Goal: Check status: Check status

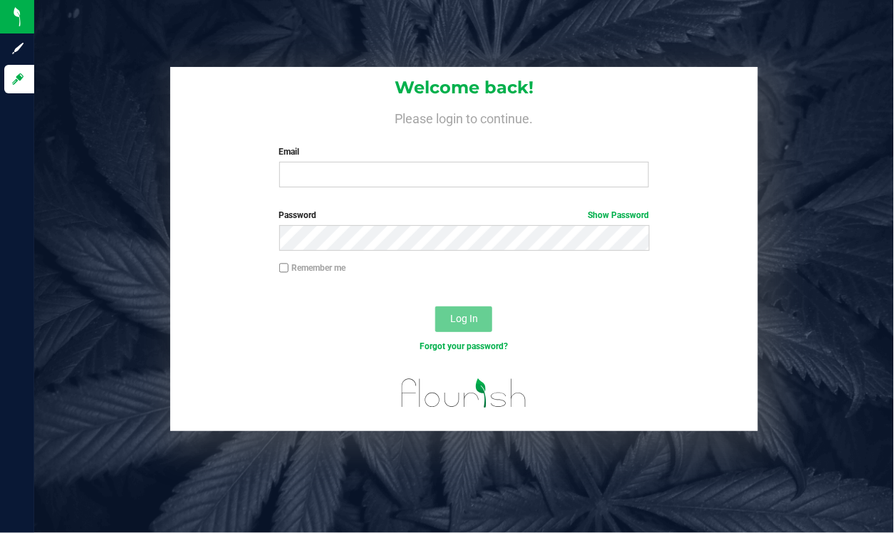
type input "[EMAIL_ADDRESS][DOMAIN_NAME]"
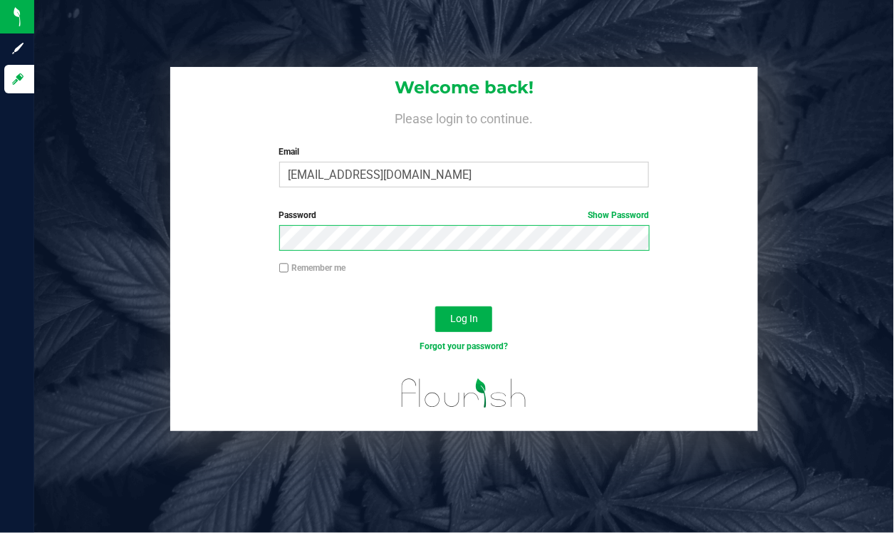
click at [435, 306] on button "Log In" at bounding box center [463, 319] width 57 height 26
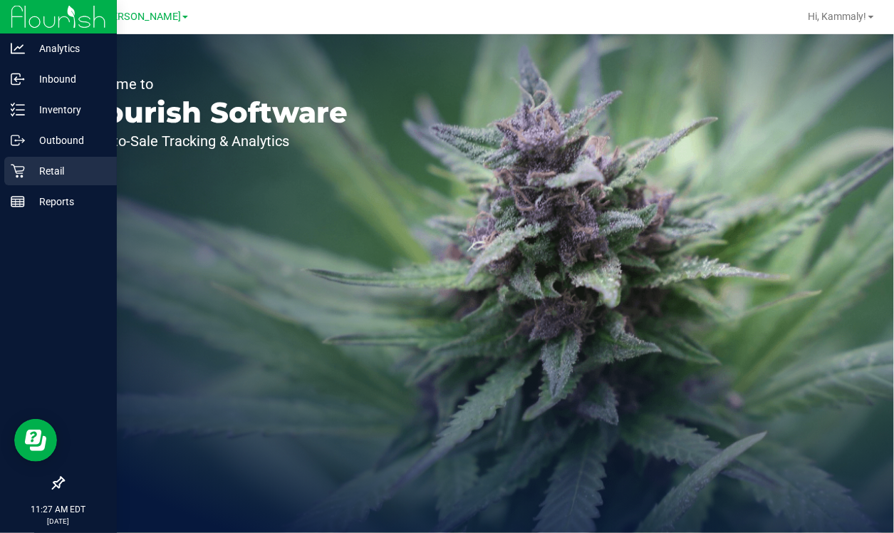
click at [19, 169] on icon at bounding box center [18, 171] width 14 height 14
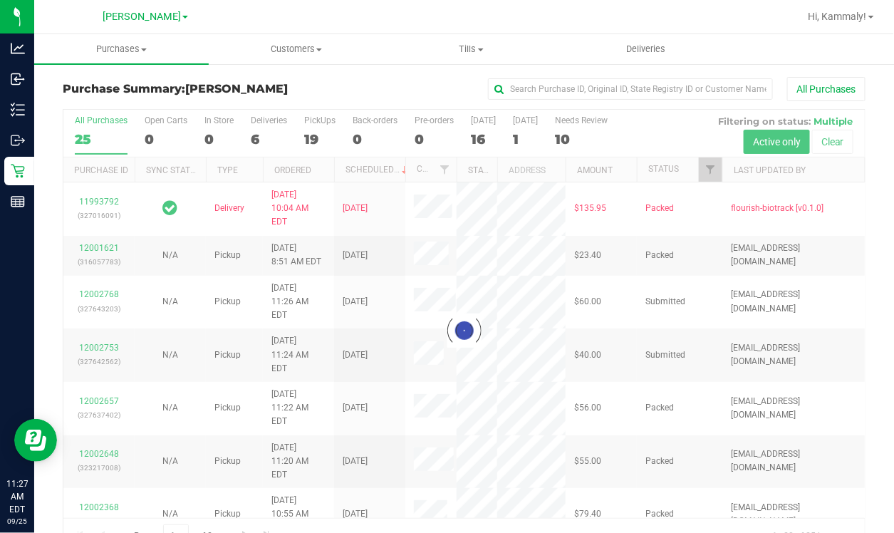
scroll to position [31, 0]
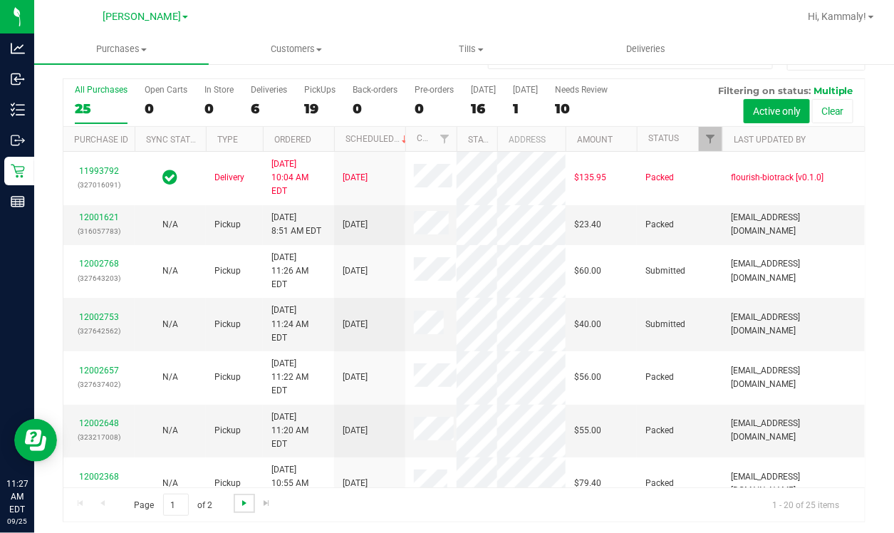
click at [239, 498] on span "Go to the next page" at bounding box center [244, 502] width 11 height 11
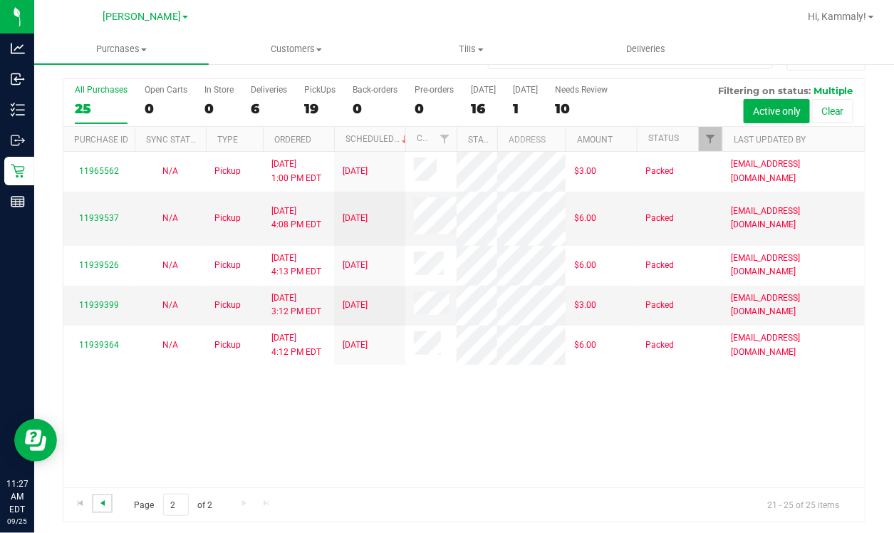
click at [105, 500] on span "Go to the previous page" at bounding box center [102, 502] width 11 height 11
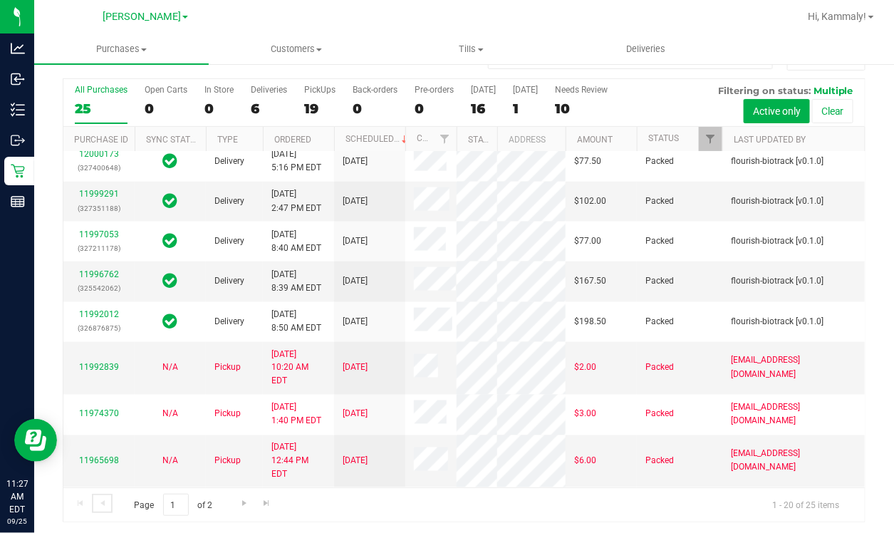
scroll to position [693, 0]
click at [105, 373] on link "11992839" at bounding box center [99, 368] width 40 height 10
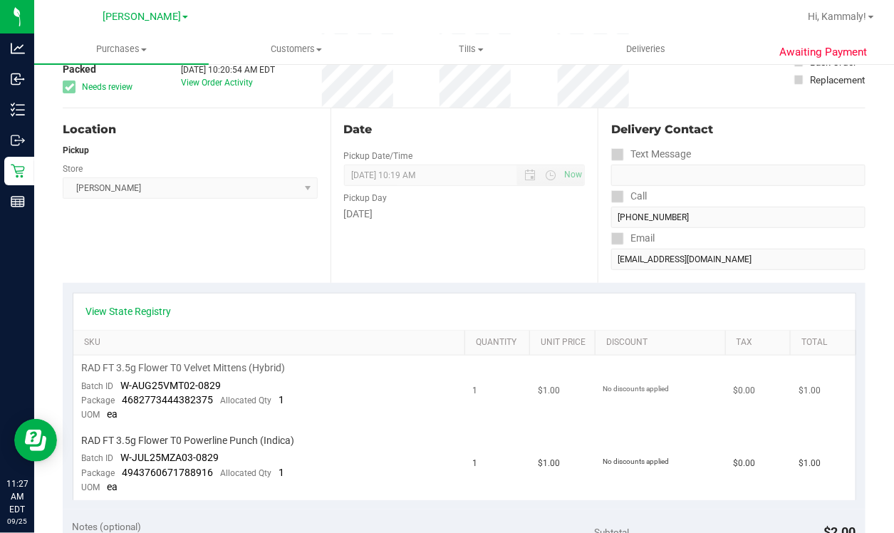
scroll to position [100, 0]
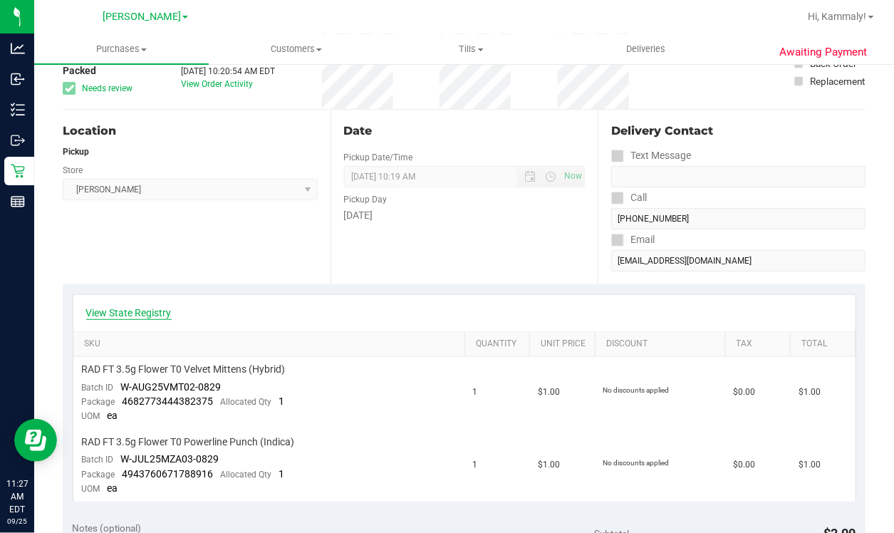
click at [132, 309] on link "View State Registry" at bounding box center [129, 313] width 86 height 14
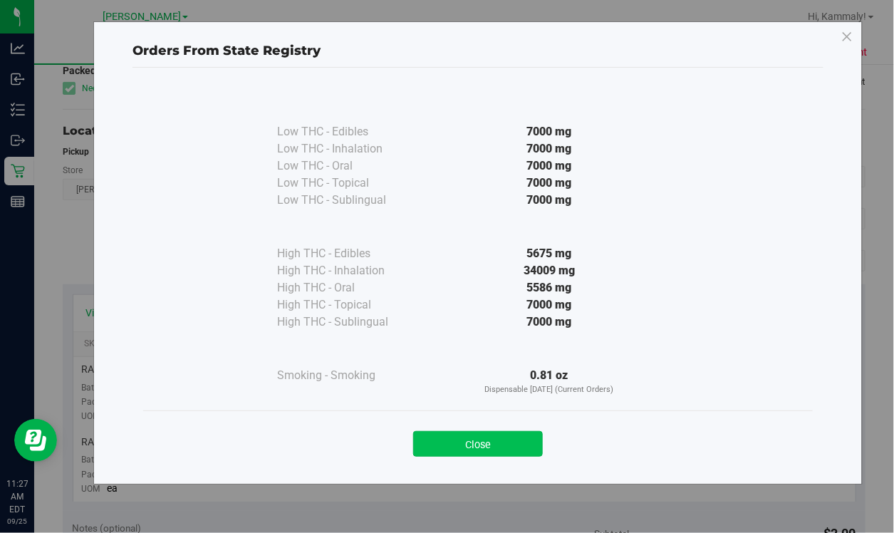
click at [455, 450] on button "Close" at bounding box center [478, 444] width 130 height 26
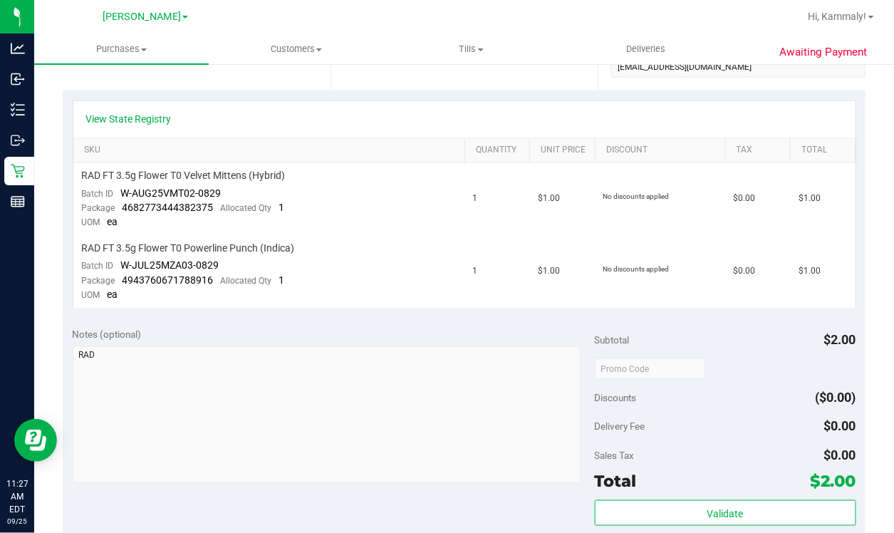
scroll to position [289, 0]
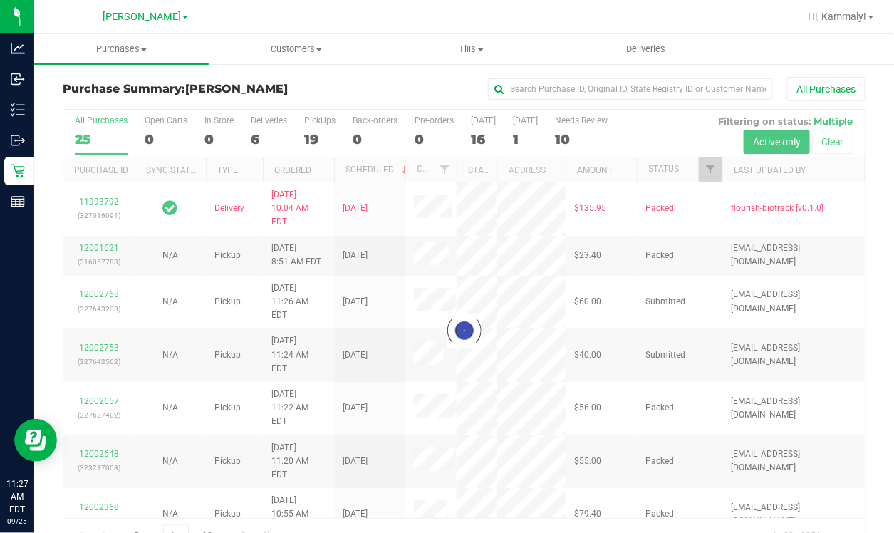
scroll to position [31, 0]
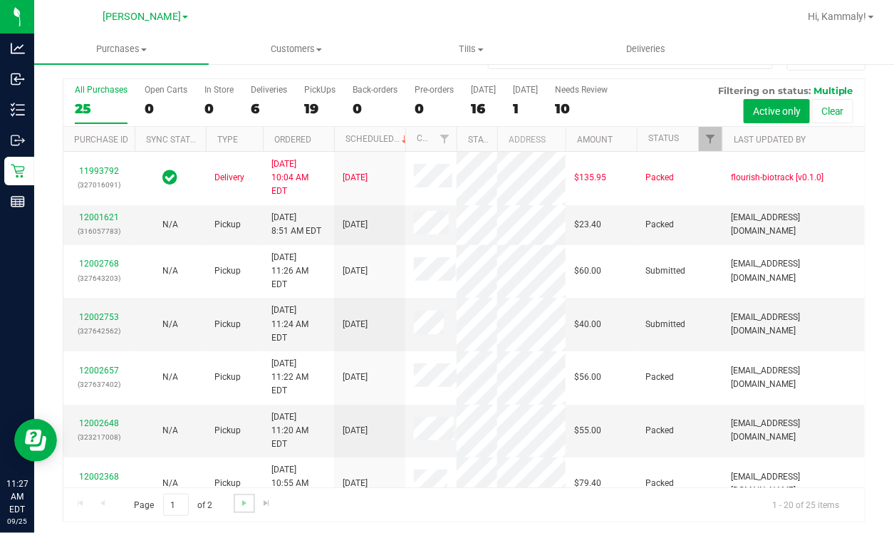
click at [252, 494] on link "Go to the next page" at bounding box center [244, 503] width 21 height 19
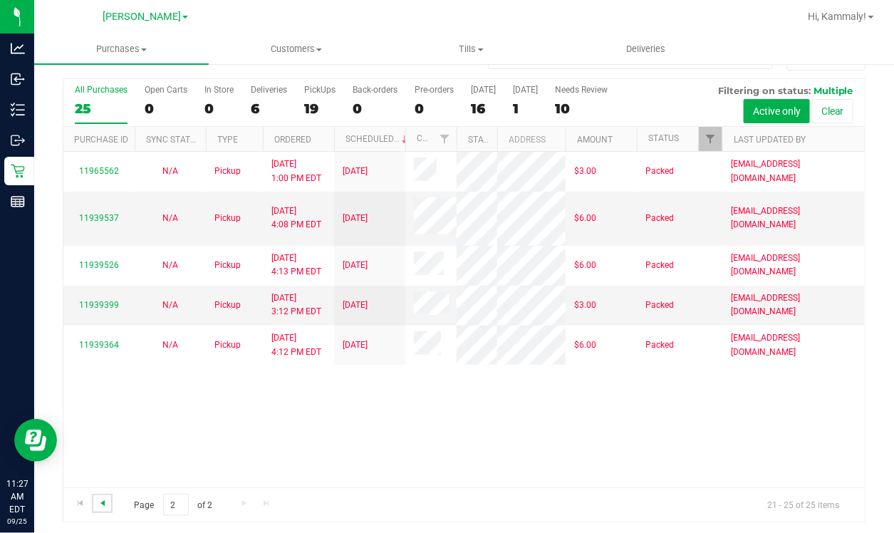
click at [103, 497] on span "Go to the previous page" at bounding box center [102, 502] width 11 height 11
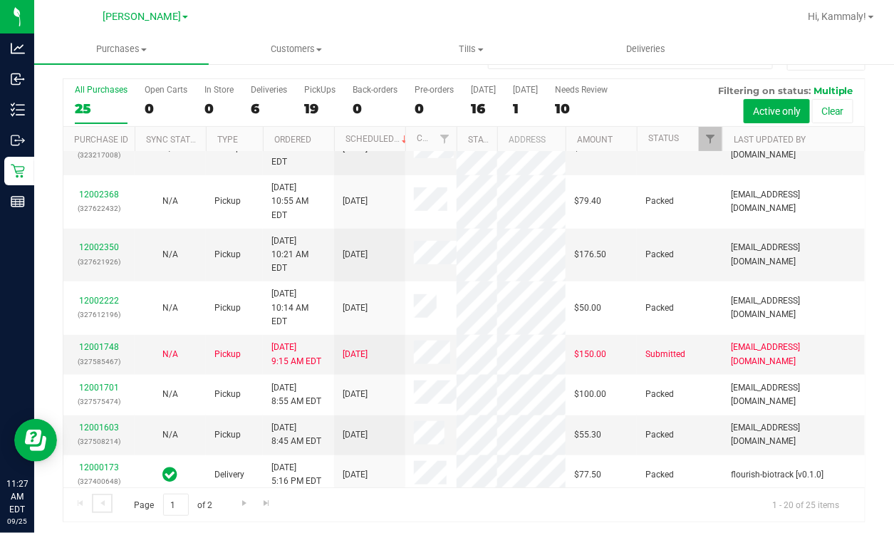
scroll to position [0, 0]
